Goal: Task Accomplishment & Management: Use online tool/utility

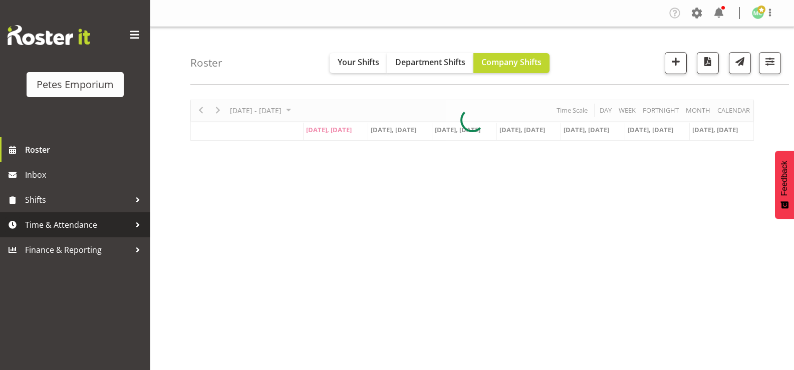
click at [94, 233] on link "Time & Attendance" at bounding box center [75, 224] width 150 height 25
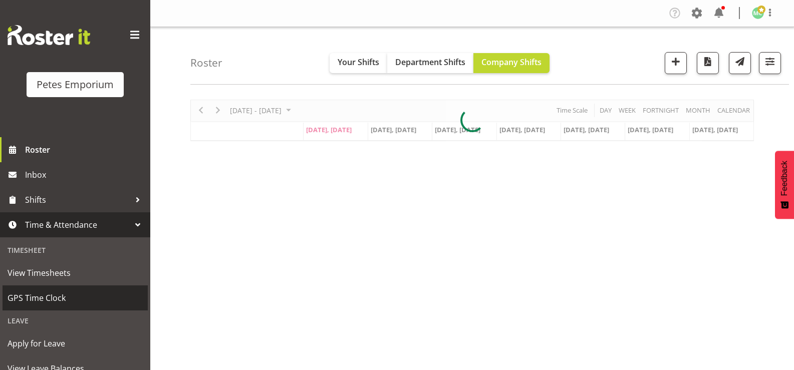
click at [109, 300] on span "GPS Time Clock" at bounding box center [75, 298] width 135 height 15
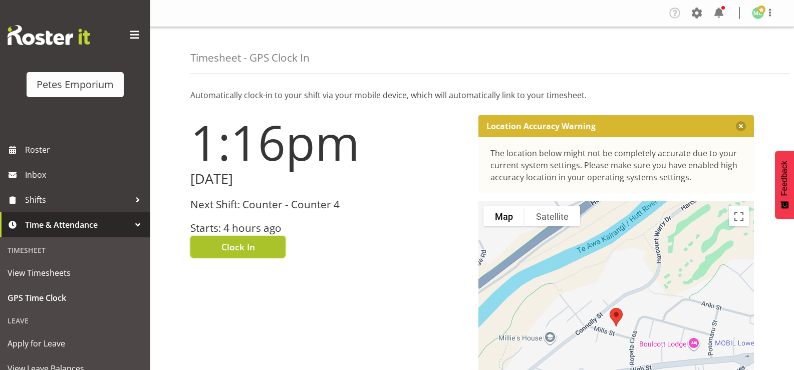
click at [279, 250] on button "Clock In" at bounding box center [237, 247] width 95 height 22
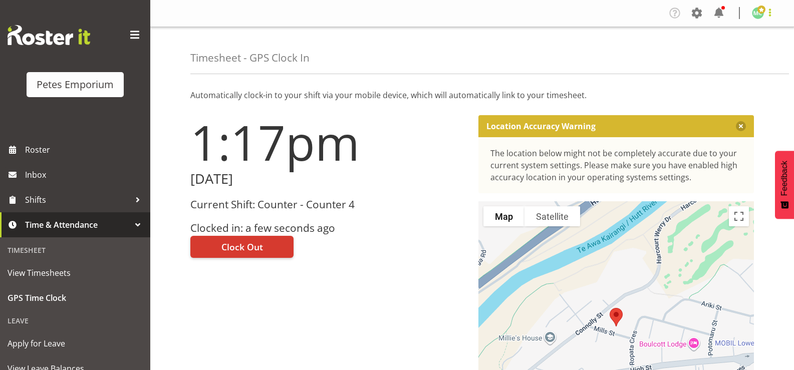
click at [765, 15] on span at bounding box center [770, 13] width 12 height 12
click at [739, 49] on link "Log Out" at bounding box center [728, 53] width 96 height 18
